Goal: Task Accomplishment & Management: Manage account settings

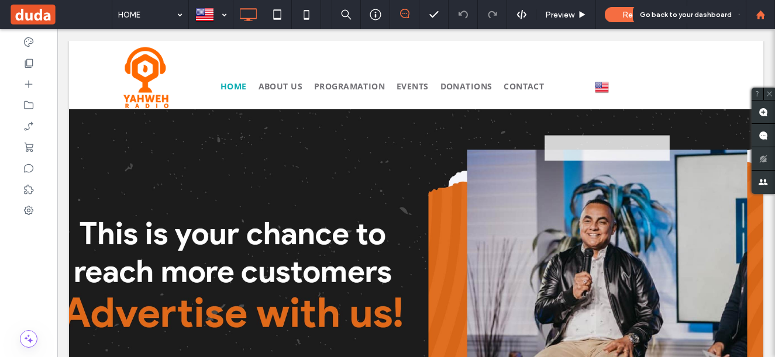
click at [764, 10] on icon at bounding box center [760, 15] width 10 height 10
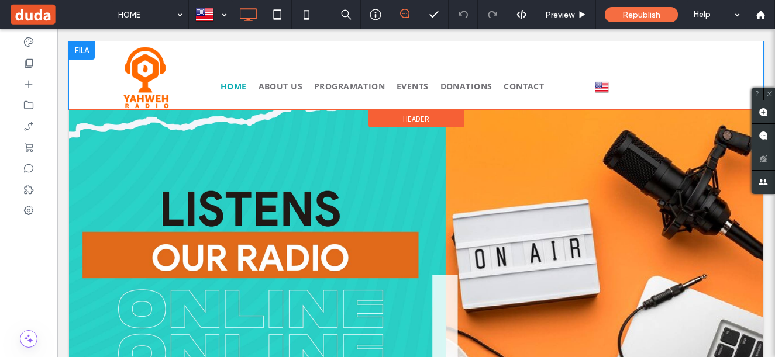
click at [91, 47] on div at bounding box center [82, 50] width 26 height 19
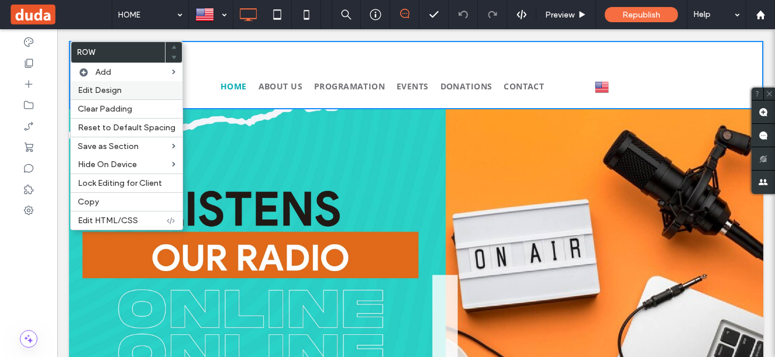
click at [101, 89] on span "Edit Design" at bounding box center [100, 90] width 44 height 10
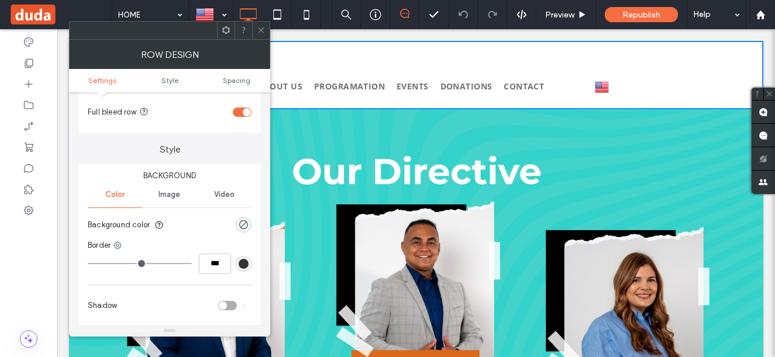
scroll to position [58, 0]
click at [243, 227] on div "rgba(0, 0, 0, 0)" at bounding box center [244, 226] width 10 height 10
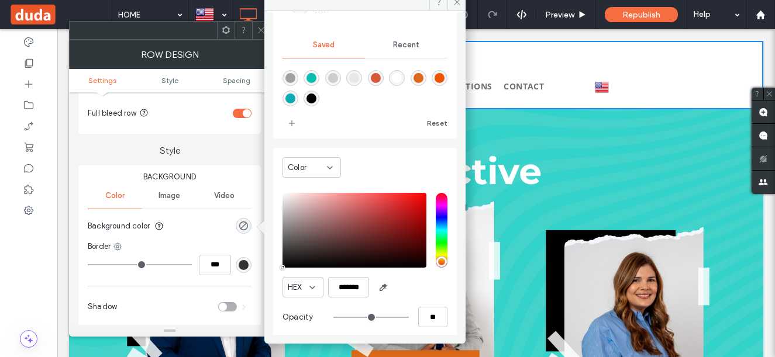
scroll to position [97, 0]
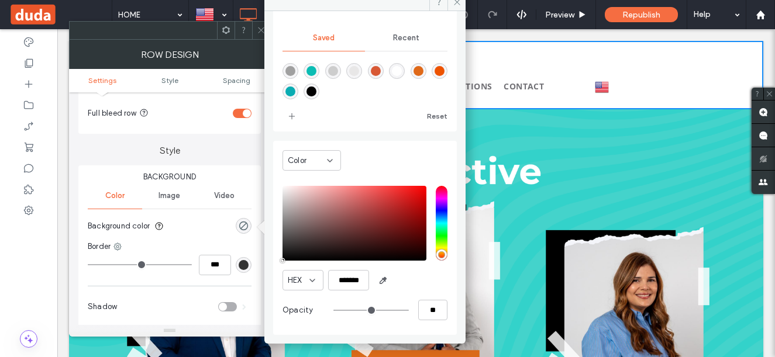
type input "*******"
type input "***"
type input "****"
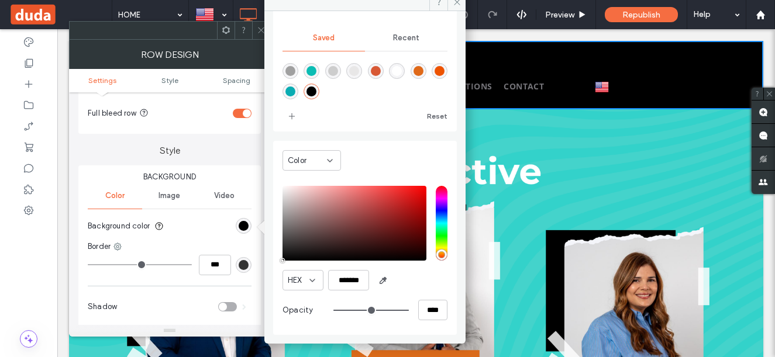
drag, startPoint x: 306, startPoint y: 257, endPoint x: 268, endPoint y: 266, distance: 39.0
click at [268, 266] on div "Theme Colors Save time with Theme Colors Create a color palette to instantly ad…" at bounding box center [364, 173] width 201 height 324
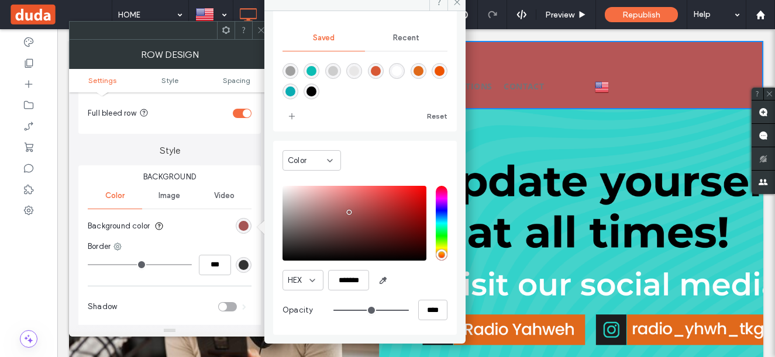
drag, startPoint x: 348, startPoint y: 216, endPoint x: 355, endPoint y: 208, distance: 10.9
click at [355, 208] on div "saturation and value" at bounding box center [354, 223] width 144 height 75
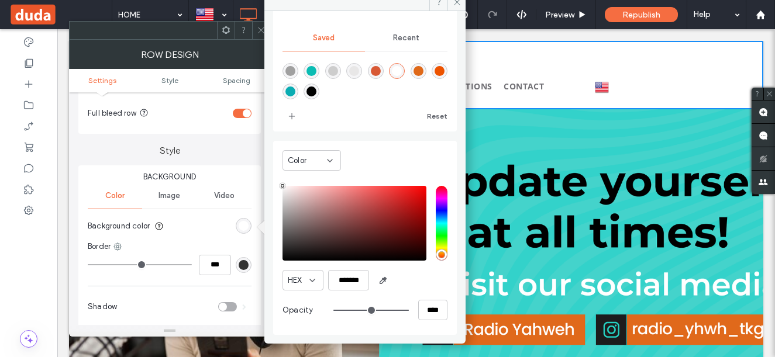
drag, startPoint x: 355, startPoint y: 207, endPoint x: 263, endPoint y: 171, distance: 98.5
click at [263, 171] on div "Theme Colors Save time with Theme Colors Create a color palette to instantly ad…" at bounding box center [169, 188] width 201 height 297
type input "*******"
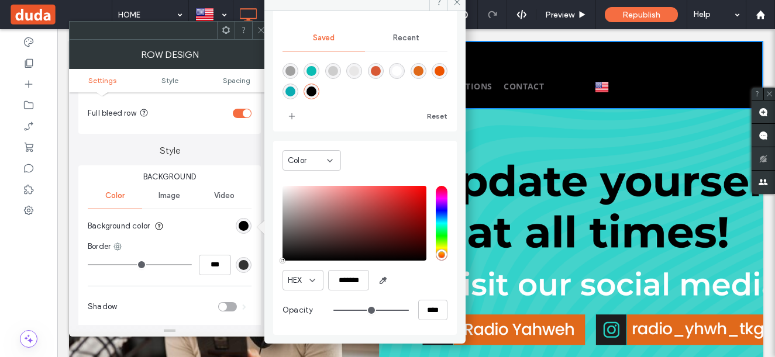
drag, startPoint x: 285, startPoint y: 257, endPoint x: 278, endPoint y: 271, distance: 15.4
click at [278, 271] on div "Color HEX ******* Opacity ****" at bounding box center [365, 238] width 184 height 194
click at [454, 5] on icon at bounding box center [457, 2] width 9 height 9
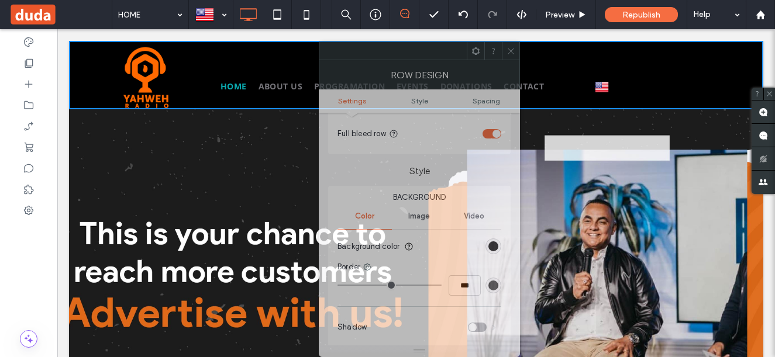
drag, startPoint x: 174, startPoint y: 30, endPoint x: 419, endPoint y: 74, distance: 248.9
click at [425, 106] on div "Row Design Settings Style Spacing Settings Change affects desktop and tablet Fu…" at bounding box center [419, 200] width 201 height 316
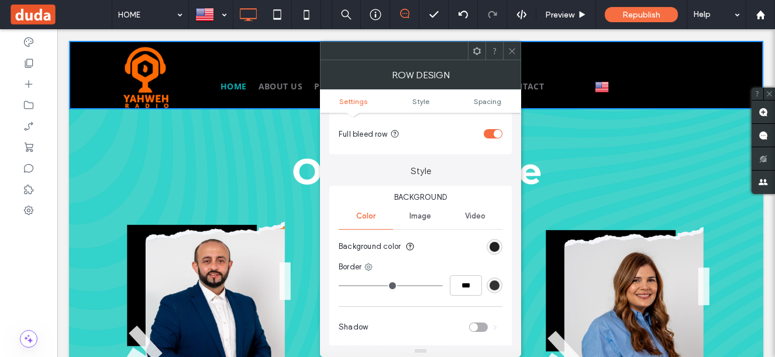
click at [491, 250] on div "rgba(0, 0, 0, 1)" at bounding box center [494, 247] width 10 height 10
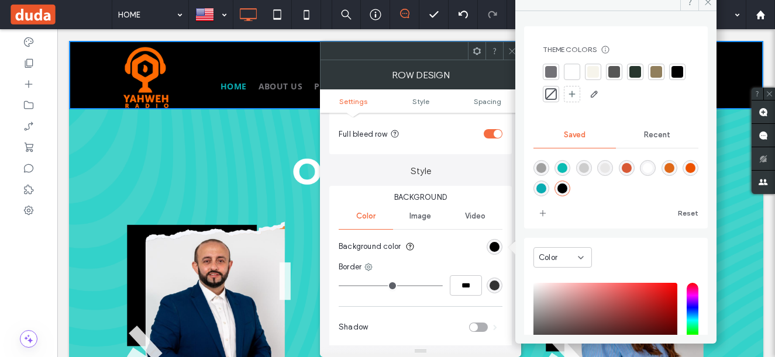
click at [574, 77] on div at bounding box center [572, 72] width 12 height 12
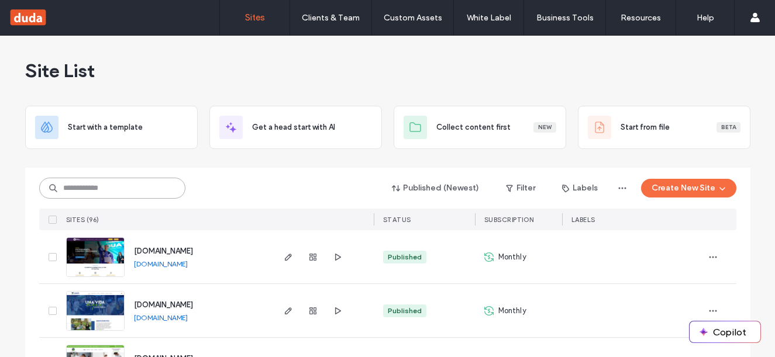
click at [144, 188] on input at bounding box center [112, 188] width 146 height 21
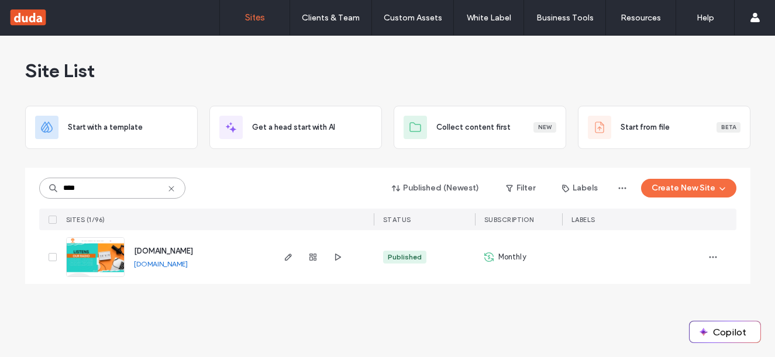
type input "****"
click at [714, 256] on icon "button" at bounding box center [712, 257] width 9 height 9
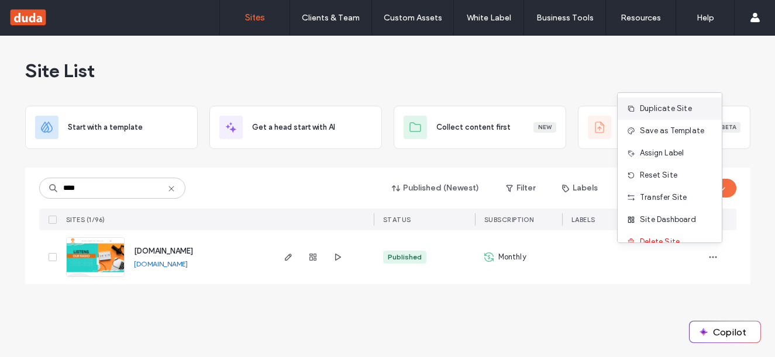
click at [660, 112] on span "Duplicate Site" at bounding box center [666, 109] width 52 height 12
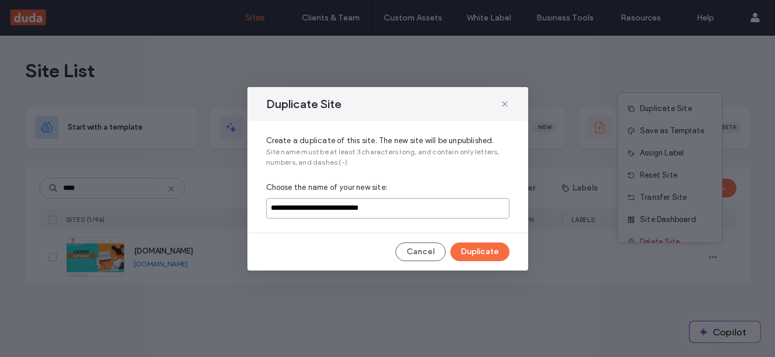
drag, startPoint x: 383, startPoint y: 216, endPoint x: 326, endPoint y: 212, distance: 56.9
click at [326, 212] on input "**********" at bounding box center [387, 208] width 243 height 20
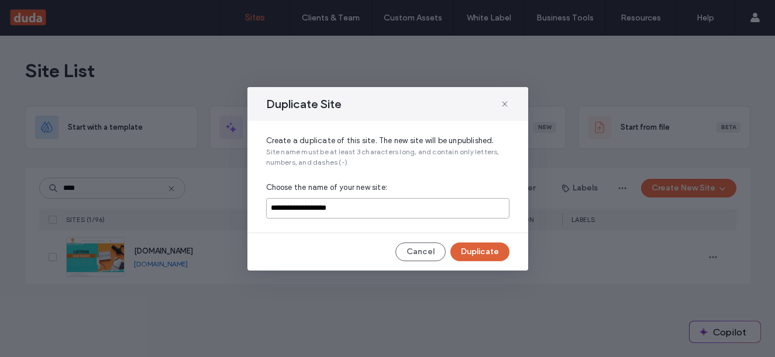
type input "**********"
click at [481, 256] on button "Duplicate" at bounding box center [479, 252] width 59 height 19
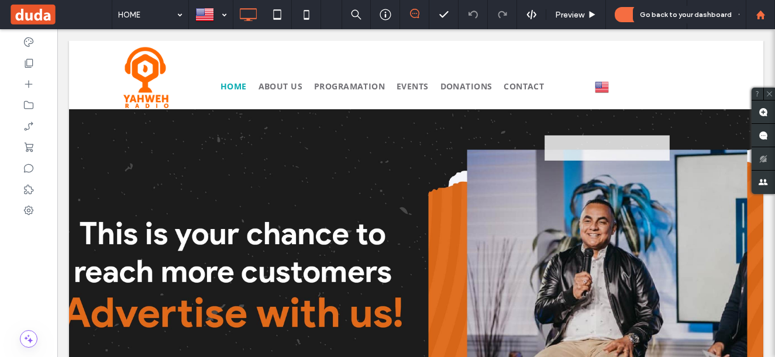
click at [762, 15] on use at bounding box center [759, 14] width 9 height 9
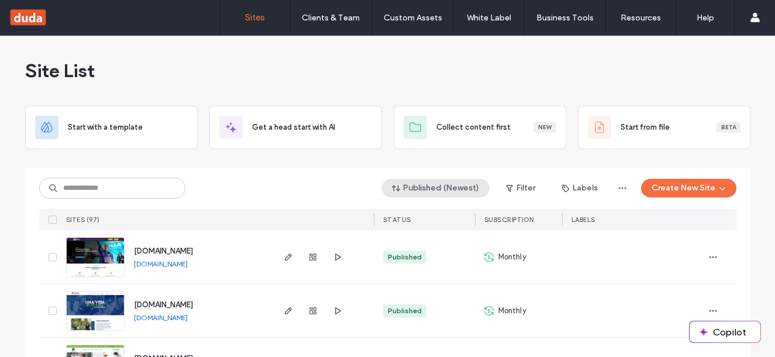
click at [477, 190] on button "Published (Newest)" at bounding box center [436, 188] width 108 height 19
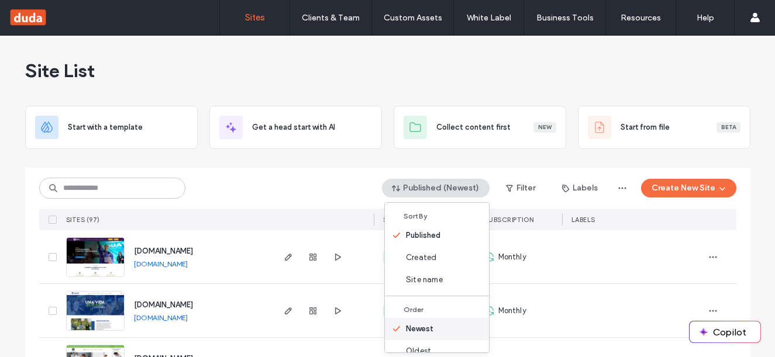
scroll to position [15, 0]
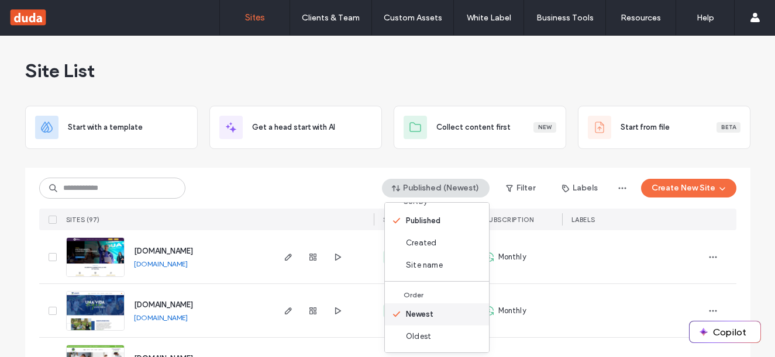
click at [434, 318] on div "Newest" at bounding box center [437, 314] width 104 height 22
click at [426, 246] on span "Created" at bounding box center [421, 243] width 30 height 12
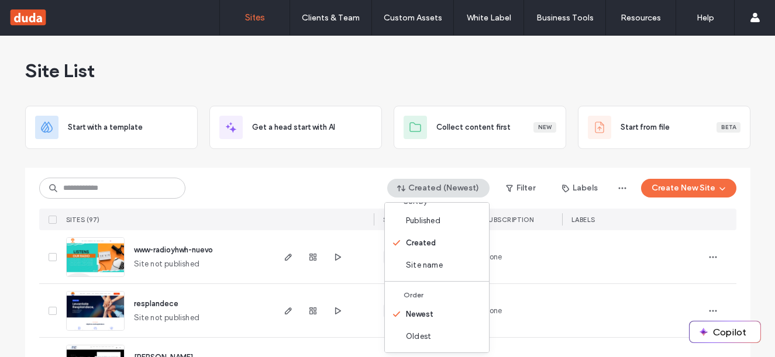
click at [263, 217] on div "SITES (97)" at bounding box center [166, 220] width 210 height 22
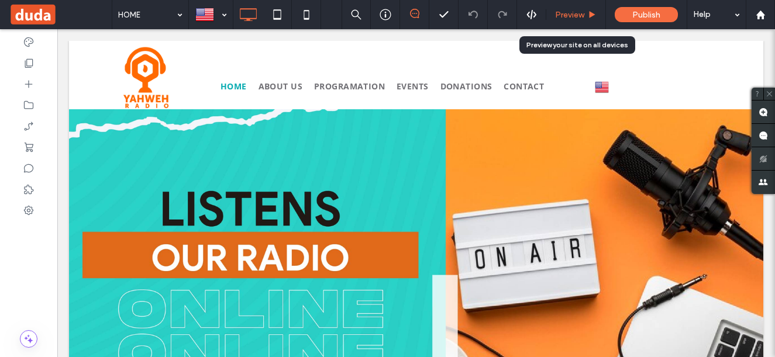
click at [590, 16] on use at bounding box center [592, 14] width 6 height 6
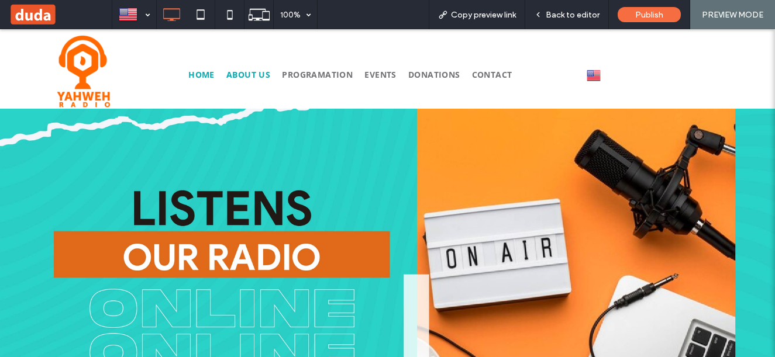
click at [256, 72] on span "ABOUT US" at bounding box center [248, 74] width 44 height 11
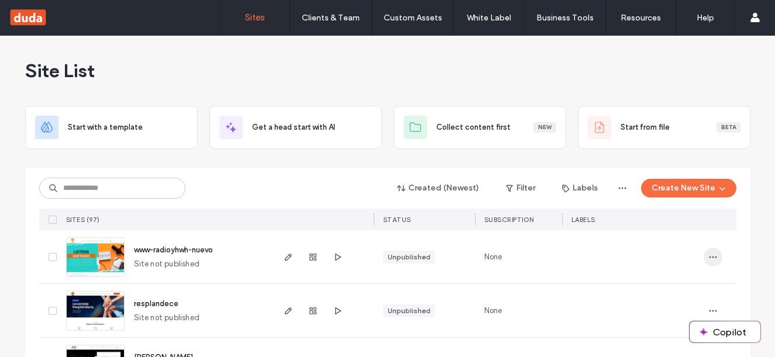
click at [709, 260] on icon "button" at bounding box center [712, 257] width 9 height 9
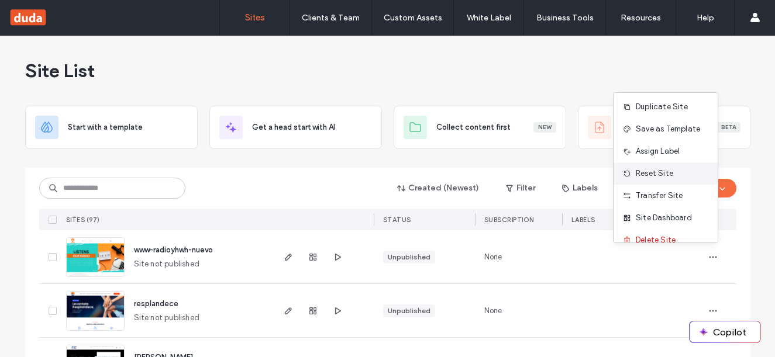
scroll to position [37, 0]
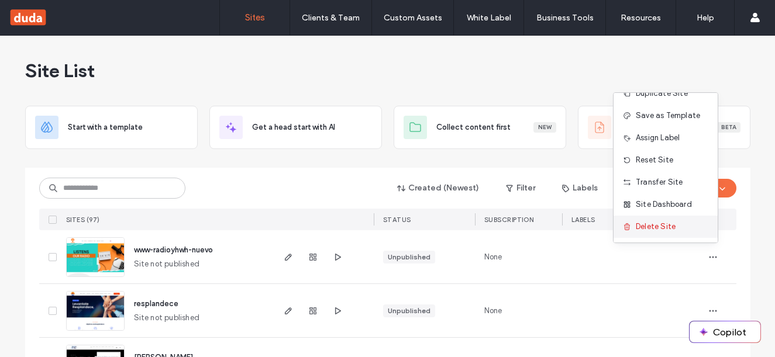
click at [651, 230] on span "Delete Site" at bounding box center [656, 227] width 40 height 12
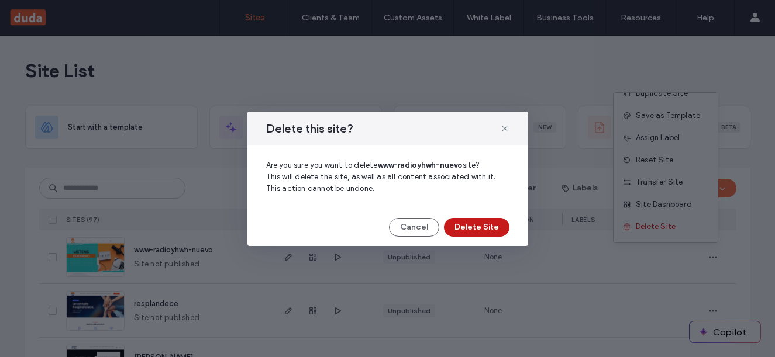
click at [480, 232] on button "Delete Site" at bounding box center [476, 227] width 65 height 19
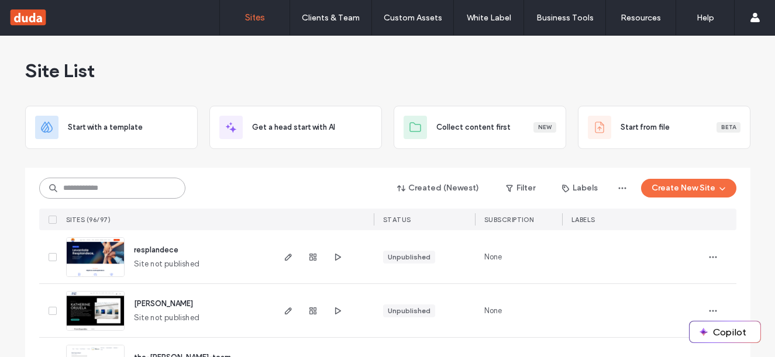
click at [148, 181] on input at bounding box center [112, 188] width 146 height 21
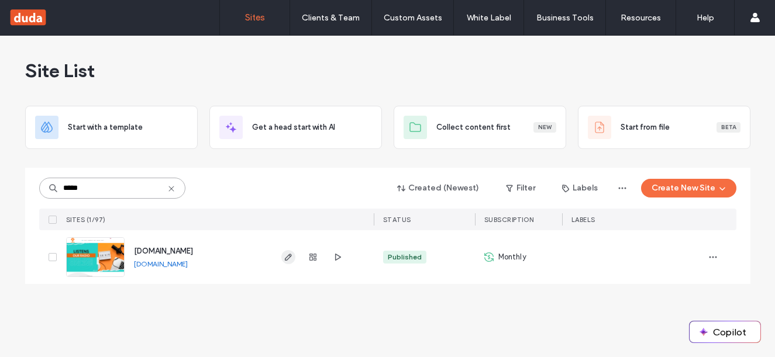
type input "*****"
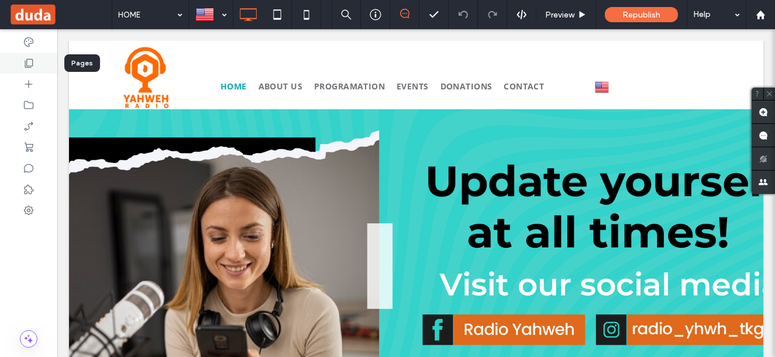
click at [28, 63] on icon at bounding box center [29, 63] width 12 height 12
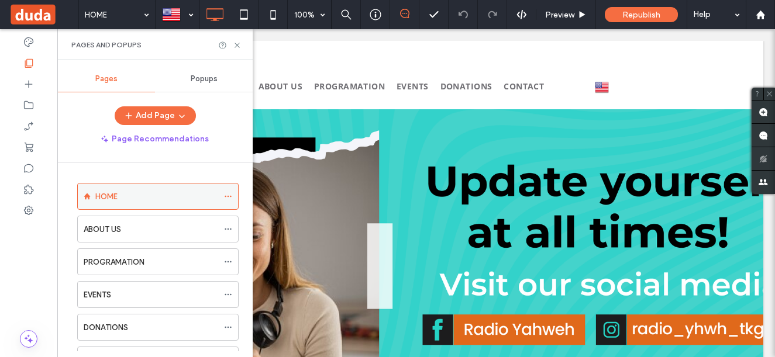
click at [230, 196] on icon at bounding box center [228, 196] width 8 height 8
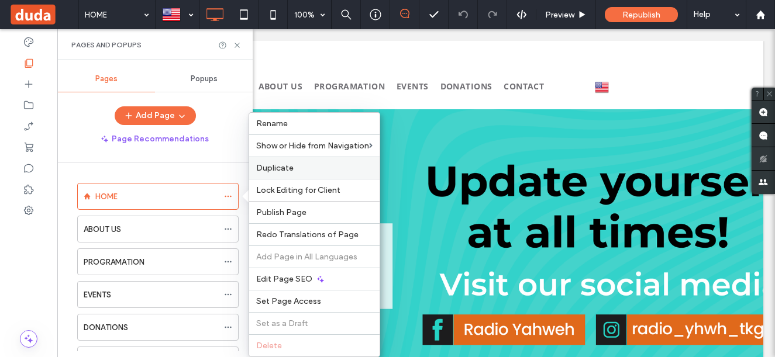
click at [269, 164] on span "Duplicate" at bounding box center [274, 168] width 37 height 10
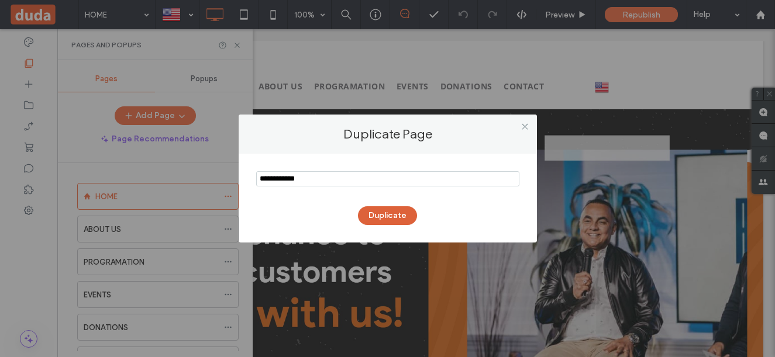
click at [379, 216] on button "Duplicate" at bounding box center [387, 215] width 59 height 19
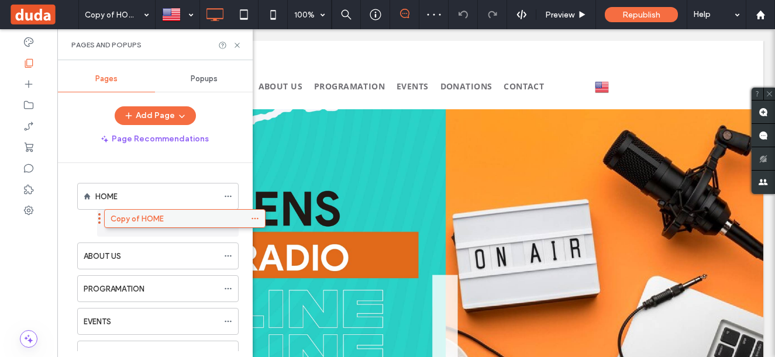
drag, startPoint x: 160, startPoint y: 251, endPoint x: 185, endPoint y: 219, distance: 40.4
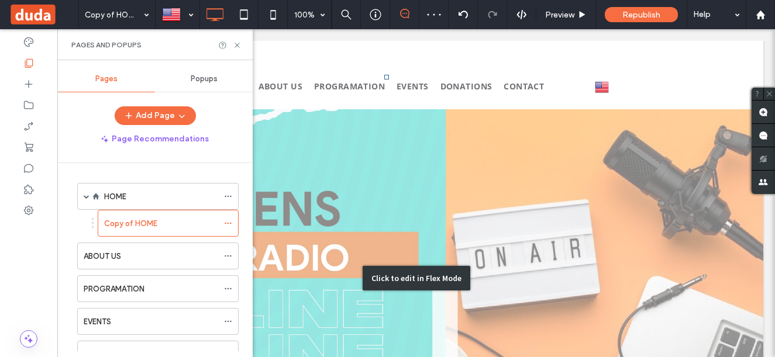
click at [315, 157] on div "Click to edit in Flex Mode" at bounding box center [416, 278] width 694 height 338
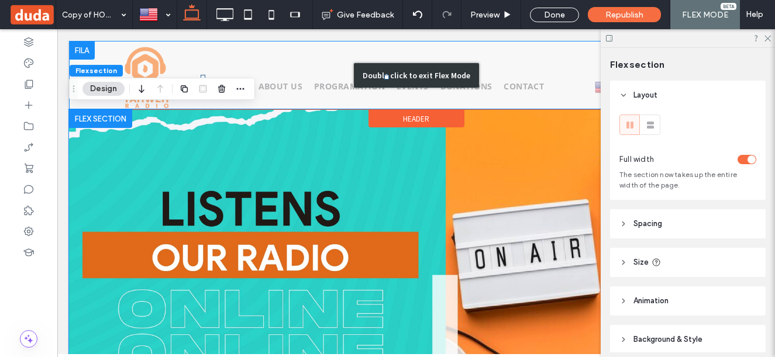
click at [72, 45] on div "Double click to exit Flex Mode" at bounding box center [416, 75] width 694 height 68
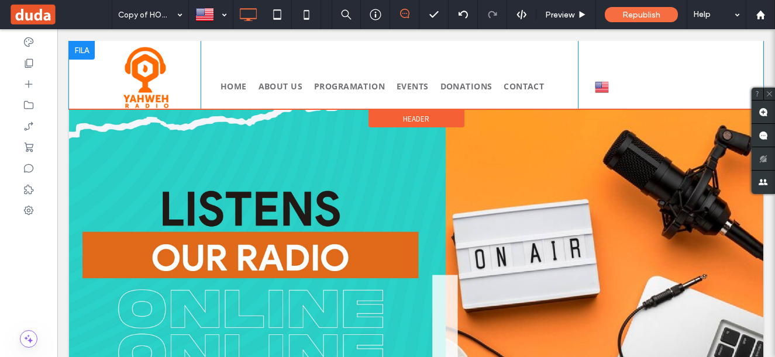
click at [72, 45] on div at bounding box center [82, 50] width 26 height 19
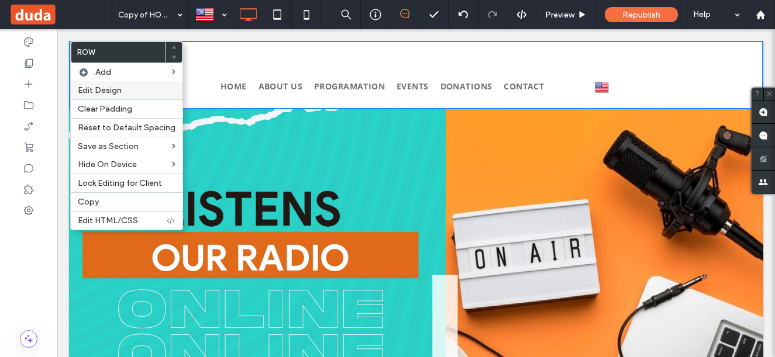
click at [118, 85] on span "Edit Design" at bounding box center [100, 90] width 44 height 10
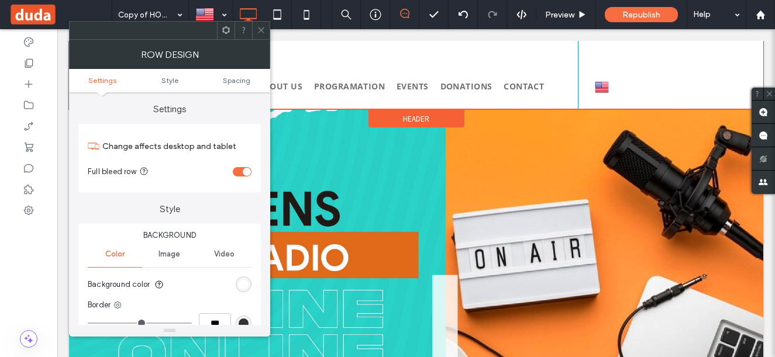
click at [248, 283] on div "rgb(255, 255, 255)" at bounding box center [244, 285] width 16 height 16
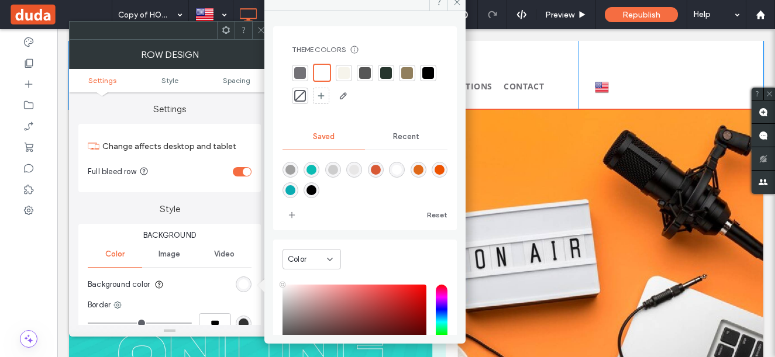
click at [422, 79] on div at bounding box center [428, 73] width 12 height 12
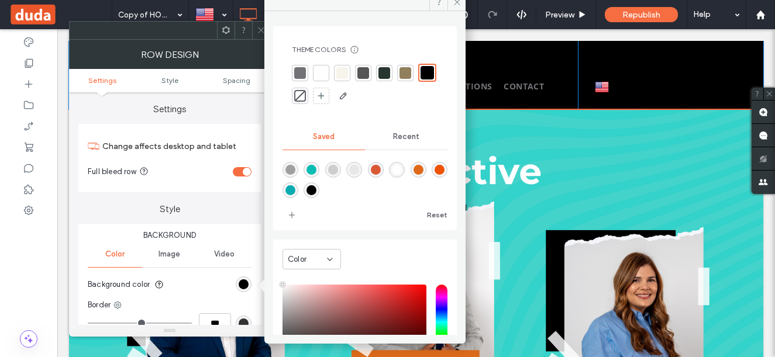
click at [263, 31] on icon at bounding box center [261, 30] width 9 height 9
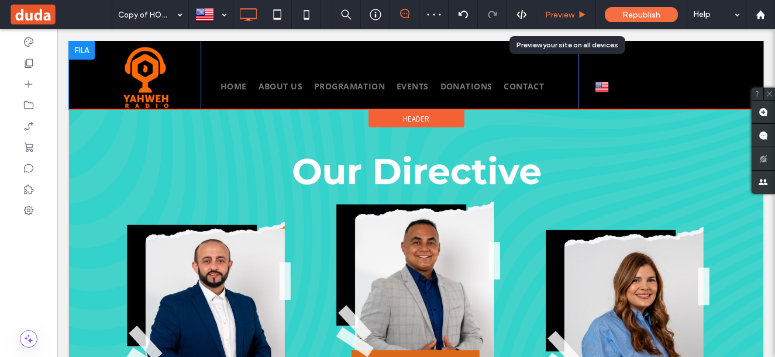
click at [564, 13] on span "Preview" at bounding box center [559, 15] width 29 height 10
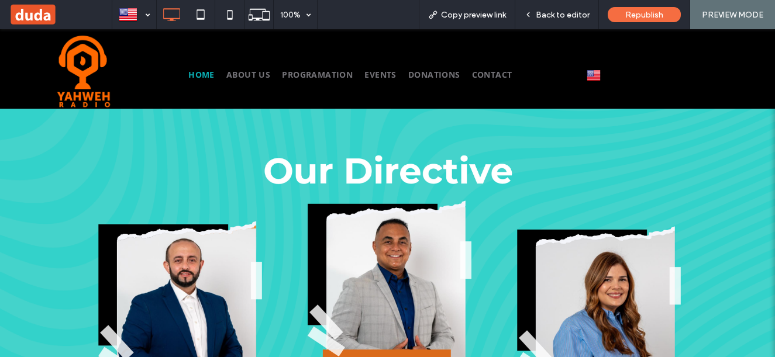
click at [193, 69] on span "HOME" at bounding box center [201, 74] width 26 height 11
click at [558, 13] on span "Back to editor" at bounding box center [563, 15] width 54 height 10
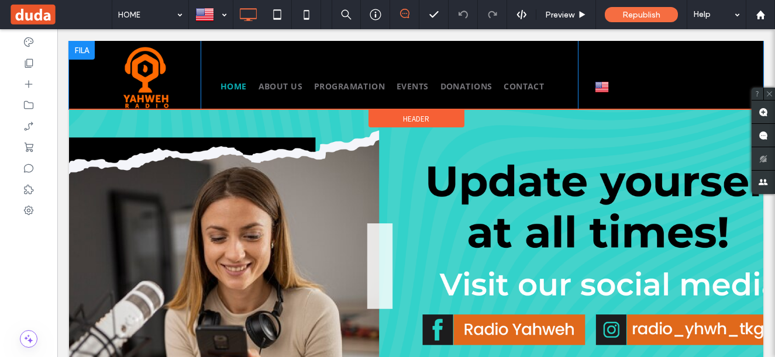
click at [88, 46] on div at bounding box center [82, 50] width 26 height 19
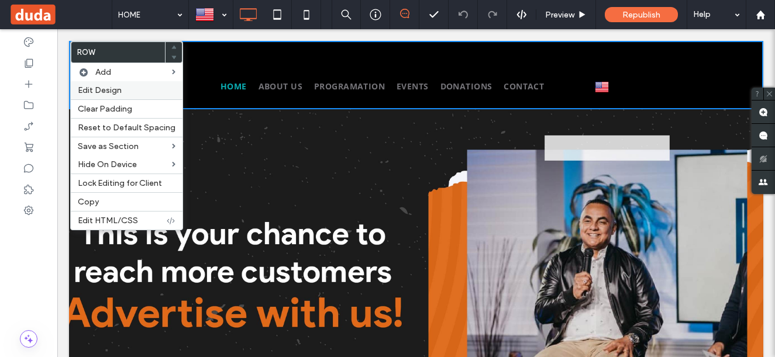
click at [140, 90] on label "Edit Design" at bounding box center [127, 90] width 98 height 10
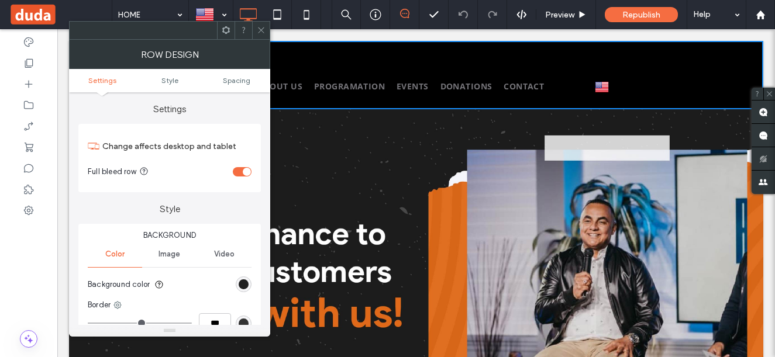
click at [246, 284] on div "rgb(0, 0, 0)" at bounding box center [244, 284] width 10 height 10
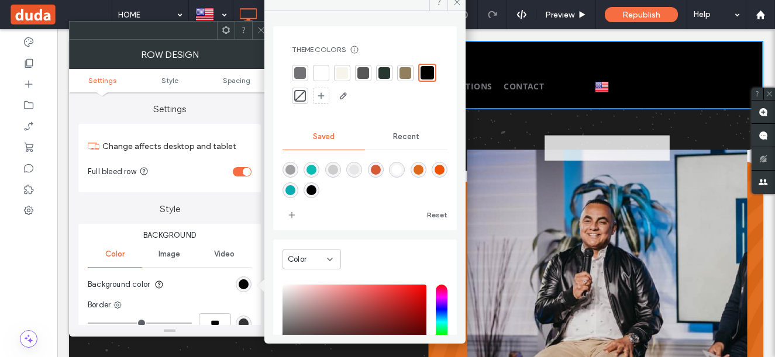
click at [322, 69] on div at bounding box center [321, 73] width 12 height 12
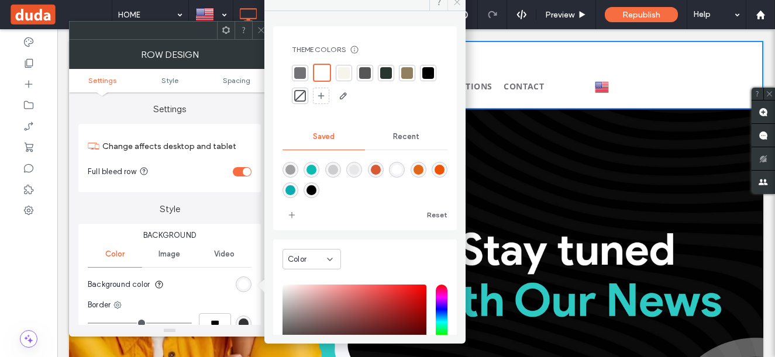
click at [453, 3] on icon at bounding box center [457, 2] width 9 height 9
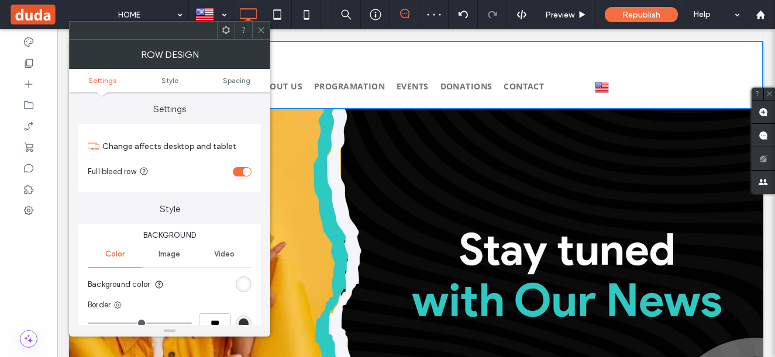
click at [265, 25] on div at bounding box center [261, 31] width 18 height 18
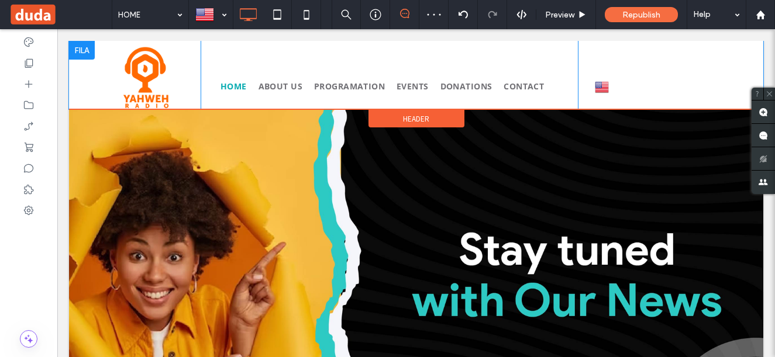
click at [79, 46] on div at bounding box center [82, 50] width 26 height 19
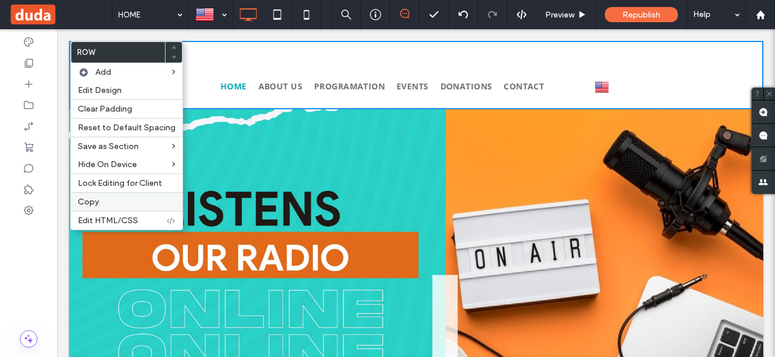
click at [96, 202] on span "Copy" at bounding box center [88, 202] width 21 height 10
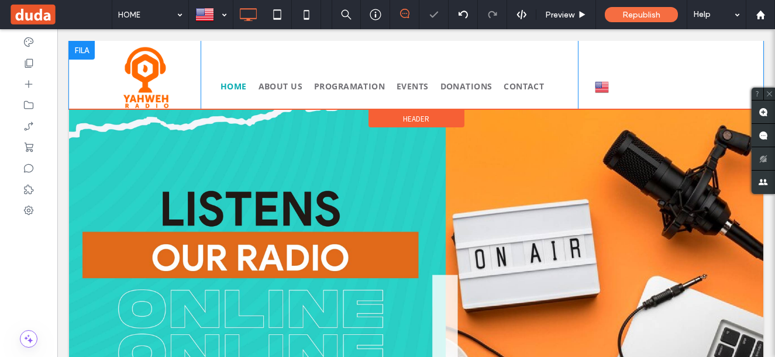
click at [84, 47] on div at bounding box center [82, 50] width 26 height 19
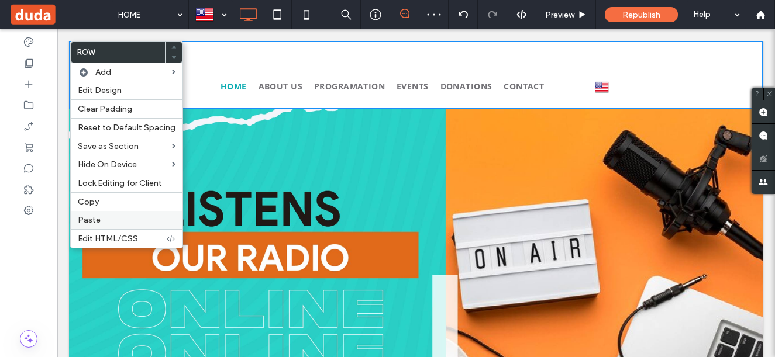
click at [112, 220] on label "Paste" at bounding box center [127, 220] width 98 height 10
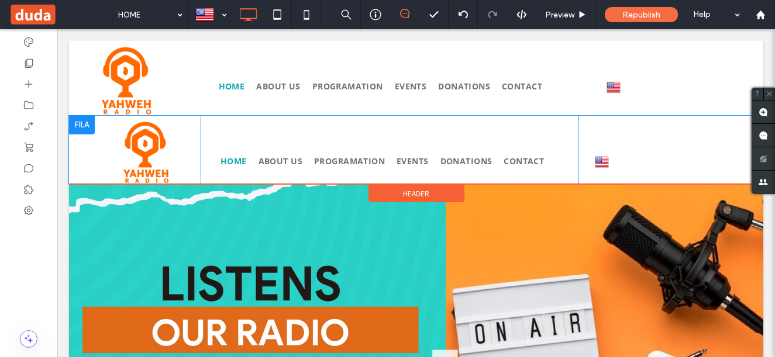
click at [83, 123] on div at bounding box center [82, 125] width 26 height 19
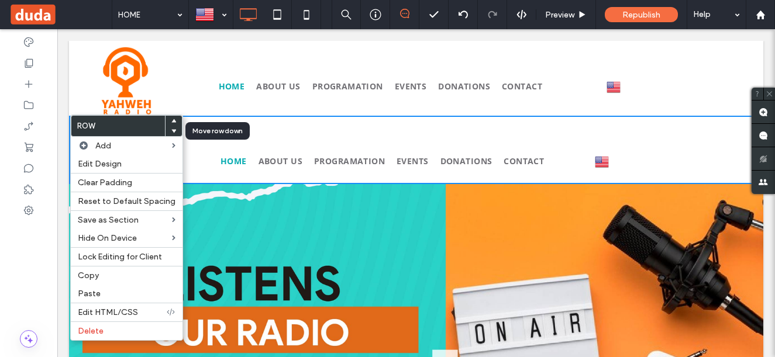
click at [171, 132] on use at bounding box center [173, 132] width 5 height 4
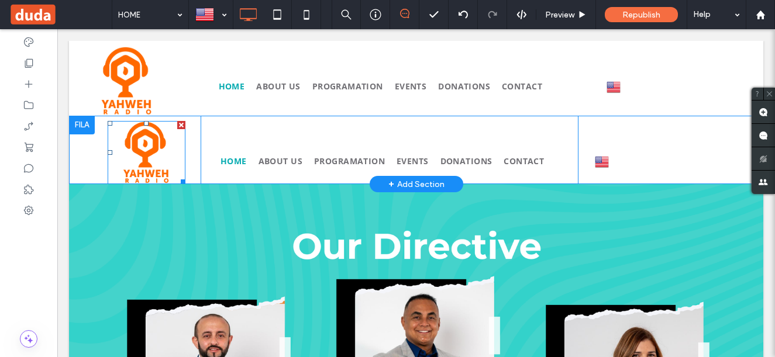
click at [149, 153] on img at bounding box center [147, 152] width 78 height 63
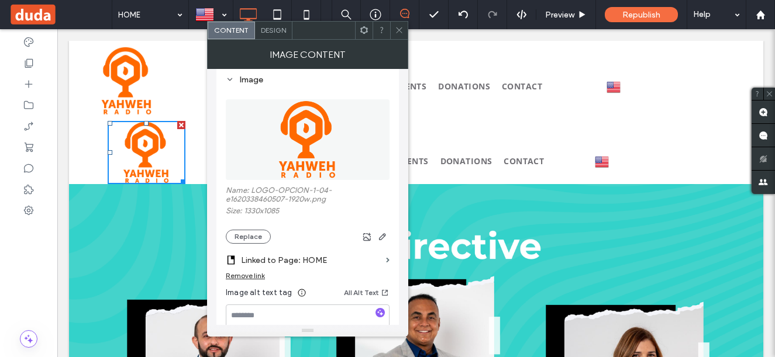
scroll to position [117, 0]
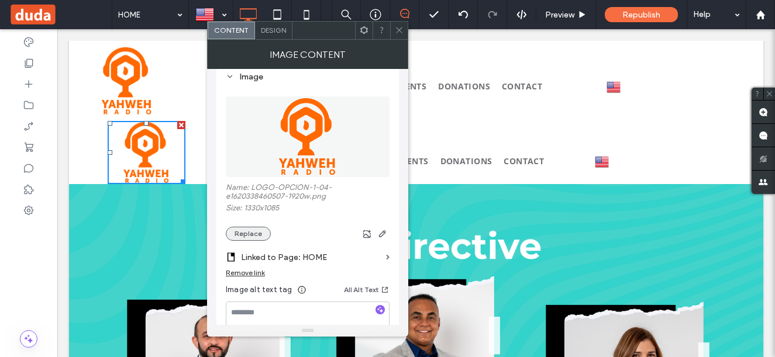
click at [256, 230] on button "Replace" at bounding box center [248, 234] width 45 height 14
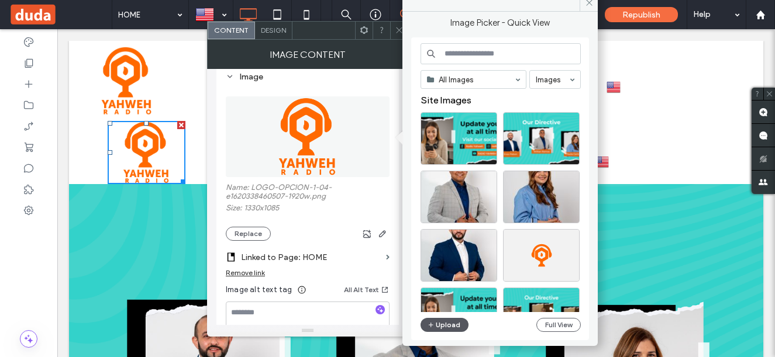
click at [443, 324] on button "Upload" at bounding box center [444, 325] width 48 height 14
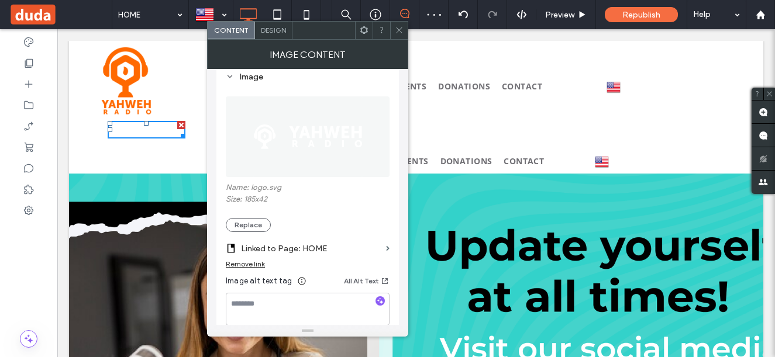
click at [403, 31] on icon at bounding box center [399, 30] width 9 height 9
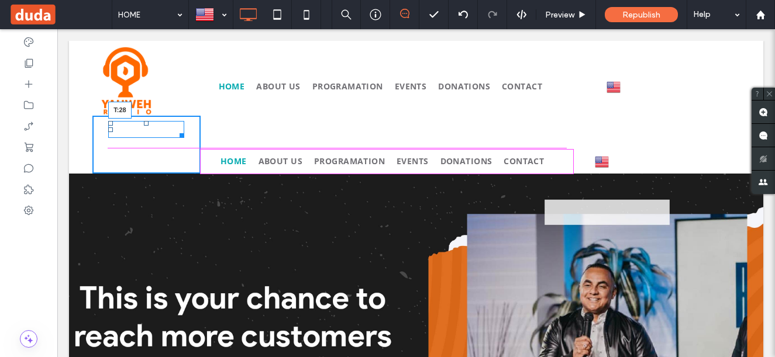
drag, startPoint x: 144, startPoint y: 121, endPoint x: 143, endPoint y: 135, distance: 14.1
click at [144, 126] on div at bounding box center [146, 123] width 5 height 5
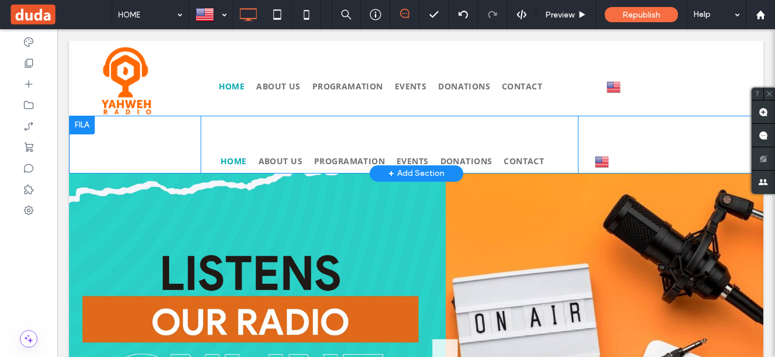
click at [72, 123] on div at bounding box center [82, 125] width 26 height 19
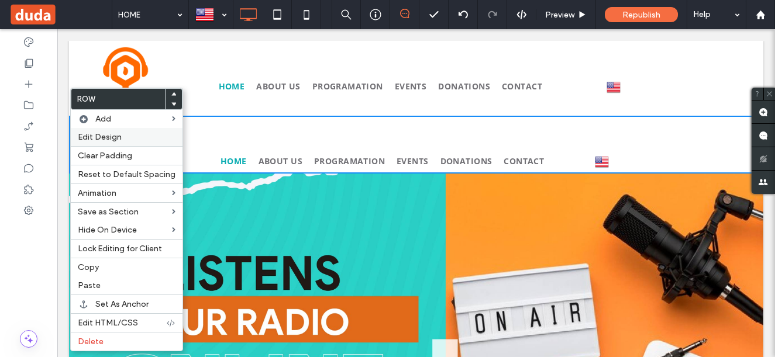
click at [122, 139] on label "Edit Design" at bounding box center [127, 137] width 98 height 10
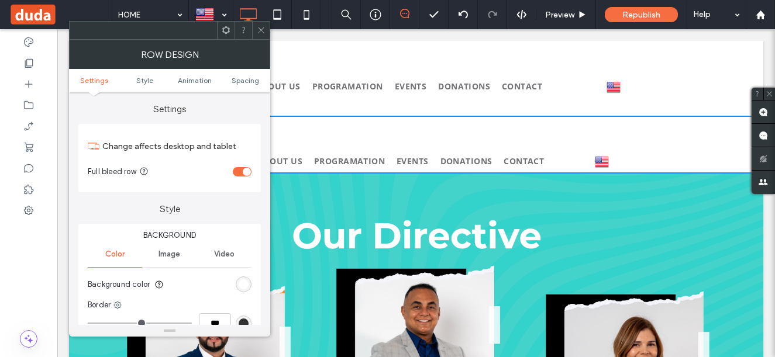
click at [243, 279] on div "rgb(255, 255, 255)" at bounding box center [244, 285] width 16 height 16
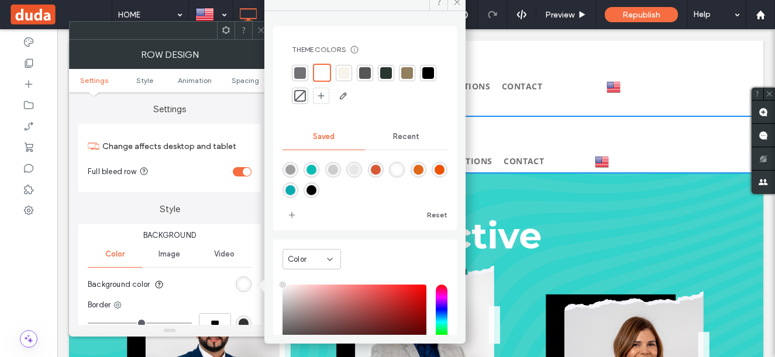
click at [316, 186] on div "rgba(0,0,0,1)" at bounding box center [311, 190] width 10 height 10
type input "*******"
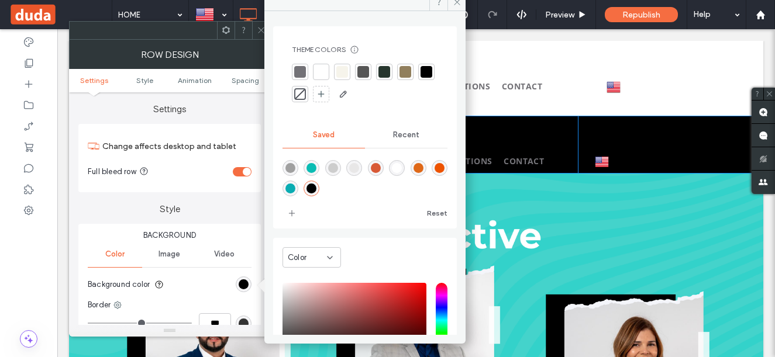
click at [623, 136] on div "English en Español es Click To Paste Click To Paste" at bounding box center [659, 145] width 162 height 58
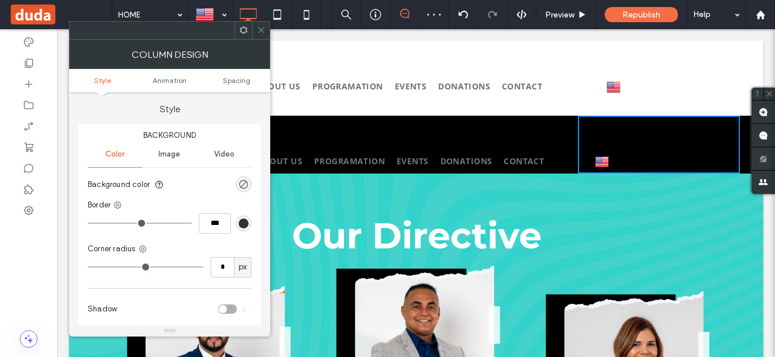
click at [261, 23] on span at bounding box center [261, 31] width 9 height 18
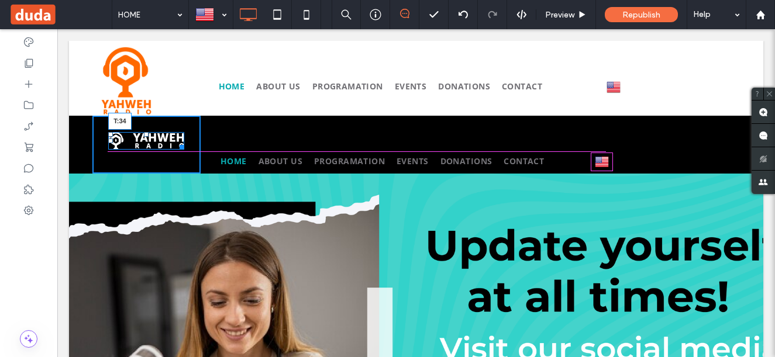
drag, startPoint x: 147, startPoint y: 132, endPoint x: 204, endPoint y: 166, distance: 66.9
click at [147, 137] on div at bounding box center [146, 134] width 5 height 5
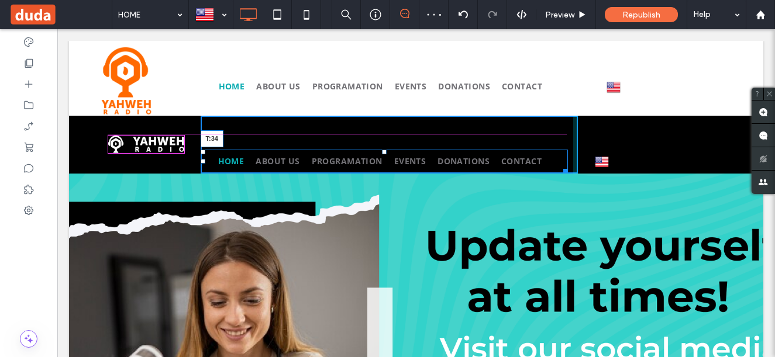
drag, startPoint x: 384, startPoint y: 151, endPoint x: 381, endPoint y: 137, distance: 14.3
click at [382, 150] on div at bounding box center [384, 152] width 5 height 5
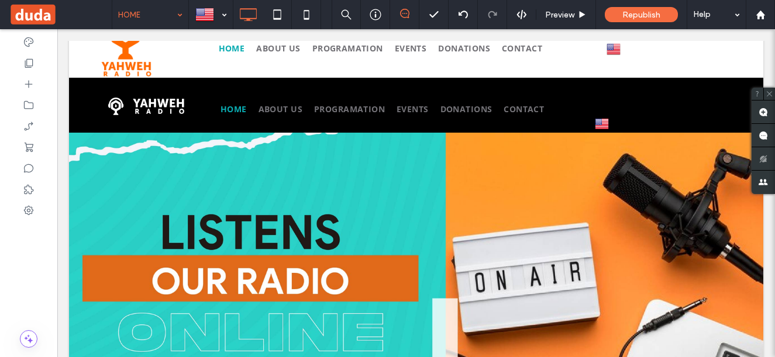
scroll to position [58, 0]
